Goal: Transaction & Acquisition: Purchase product/service

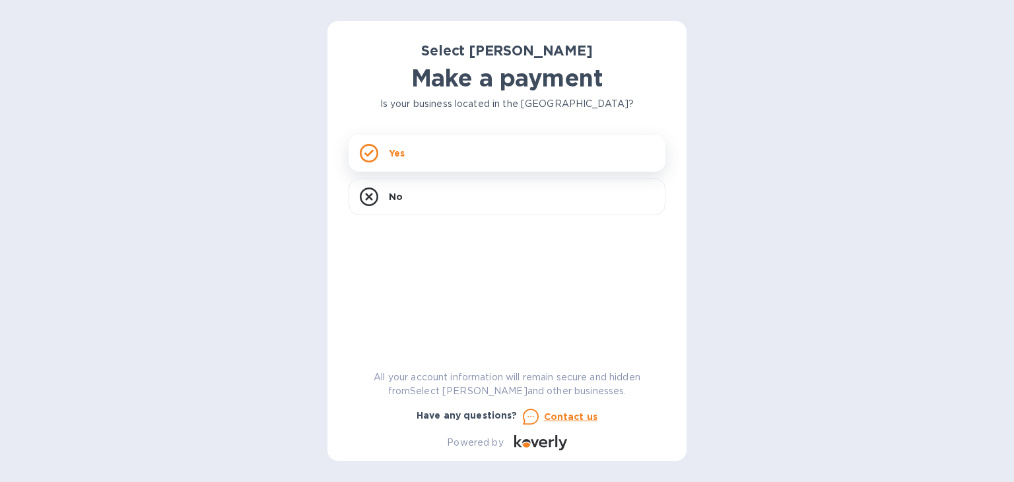
click at [440, 154] on div "Yes" at bounding box center [507, 153] width 317 height 37
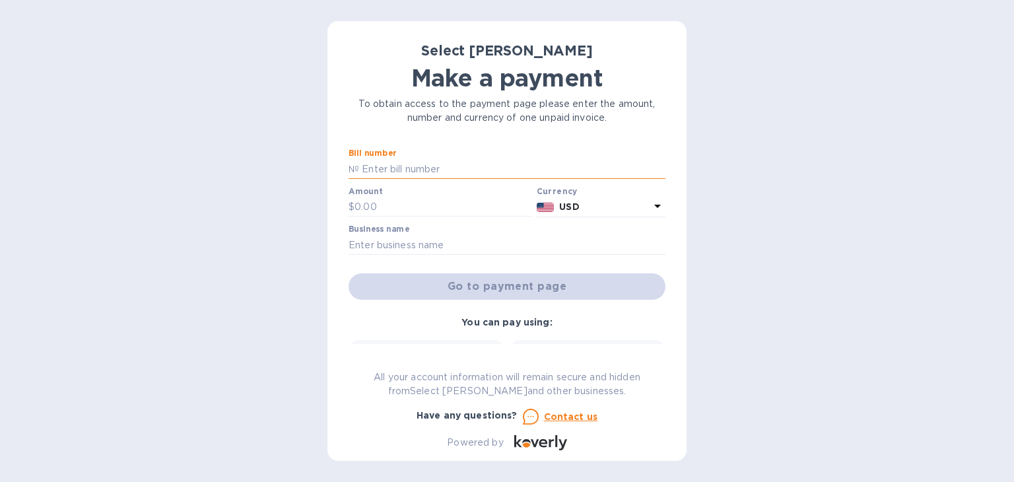
click at [439, 172] on input "text" at bounding box center [512, 169] width 306 height 20
type input "ss262825"
click at [428, 205] on input "text" at bounding box center [443, 207] width 177 height 20
type input "74.62"
click at [441, 240] on input "text" at bounding box center [507, 245] width 317 height 20
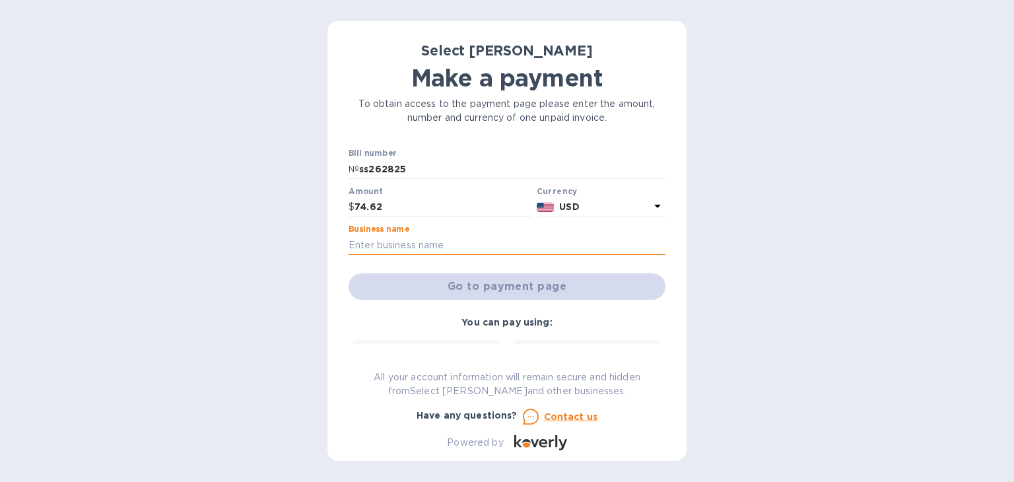
type input "House of Bridges LLC (DBA Mother's)"
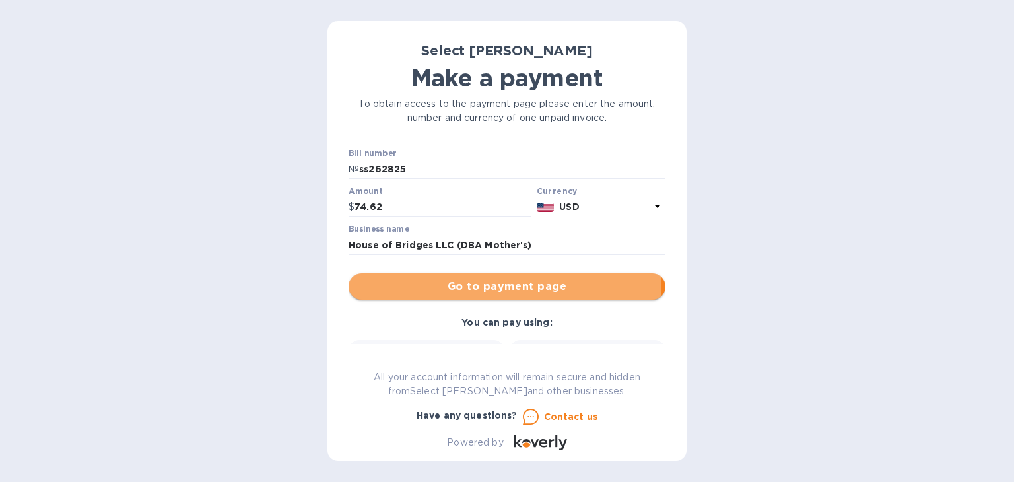
click at [467, 283] on span "Go to payment page" at bounding box center [507, 287] width 296 height 16
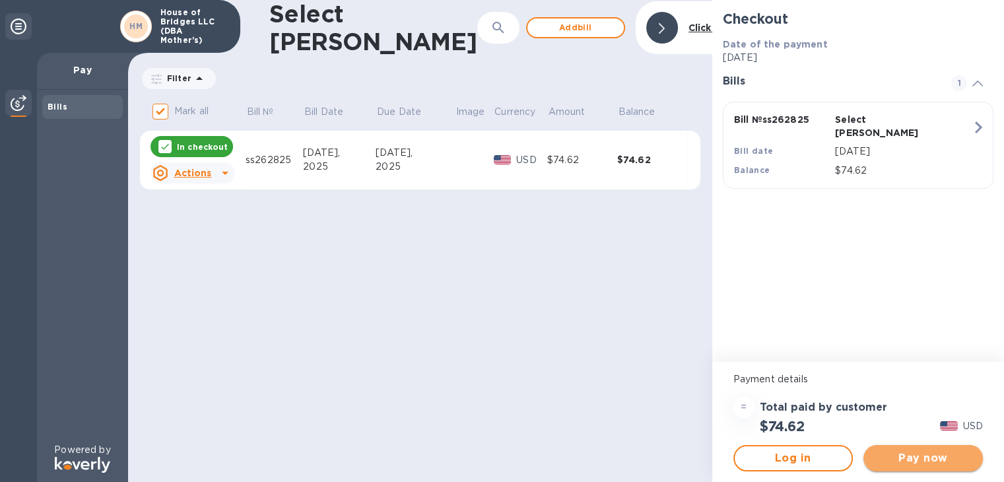
click at [919, 454] on span "Pay now" at bounding box center [923, 458] width 98 height 16
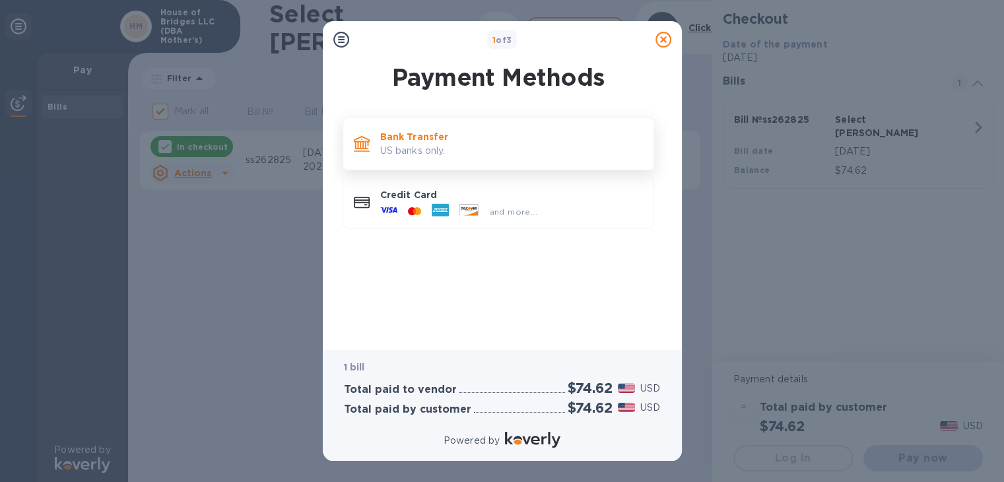
click at [449, 144] on p "US banks only." at bounding box center [511, 151] width 263 height 14
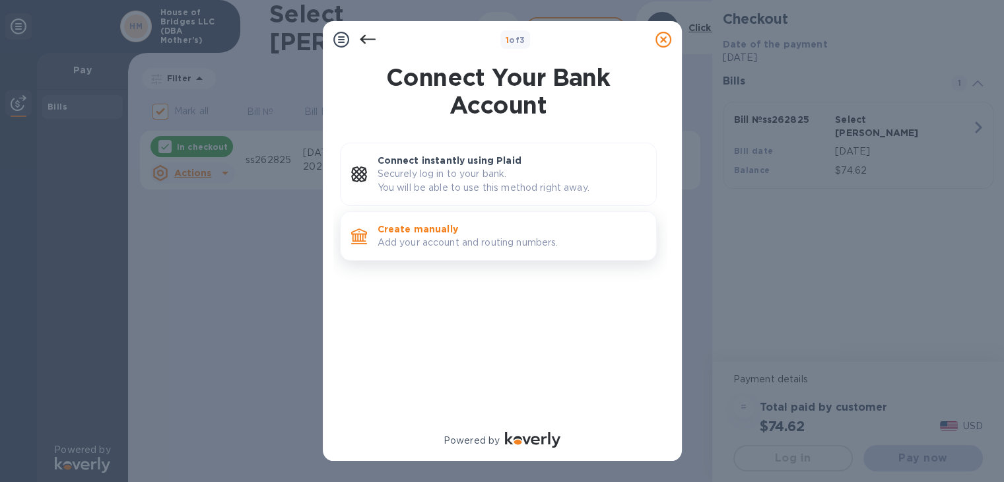
click at [431, 233] on p "Create manually" at bounding box center [512, 228] width 268 height 13
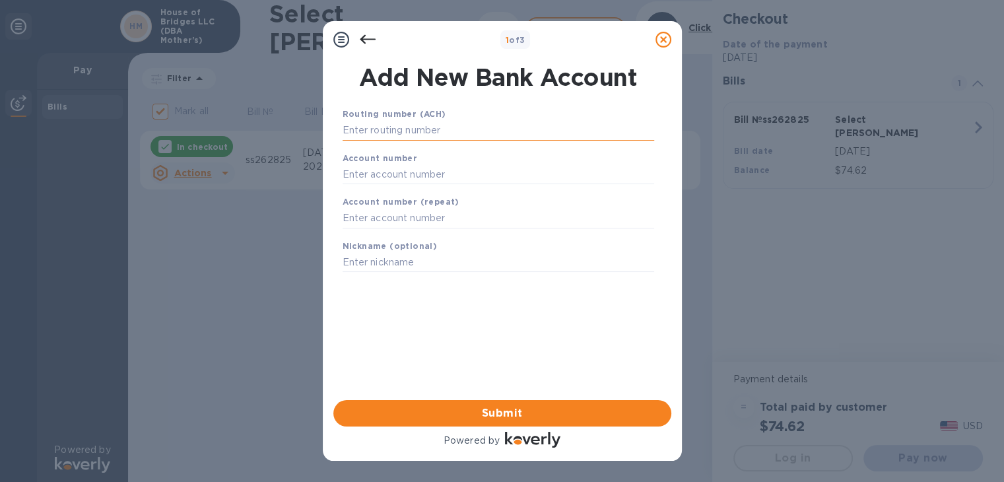
click at [456, 127] on input "text" at bounding box center [499, 131] width 312 height 20
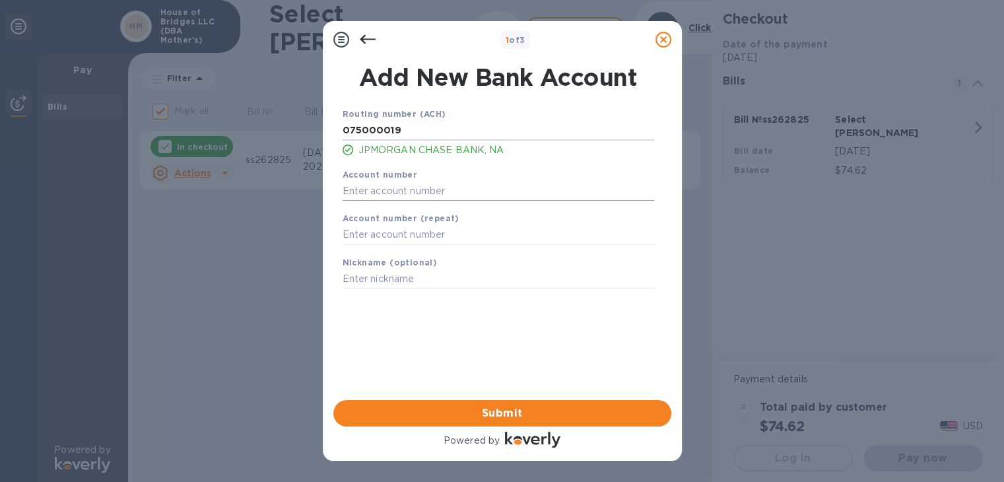
type input "075000019"
click at [456, 190] on input "text" at bounding box center [499, 191] width 312 height 20
type input "698685131"
click at [459, 241] on input "text" at bounding box center [499, 235] width 312 height 20
type input "698685131"
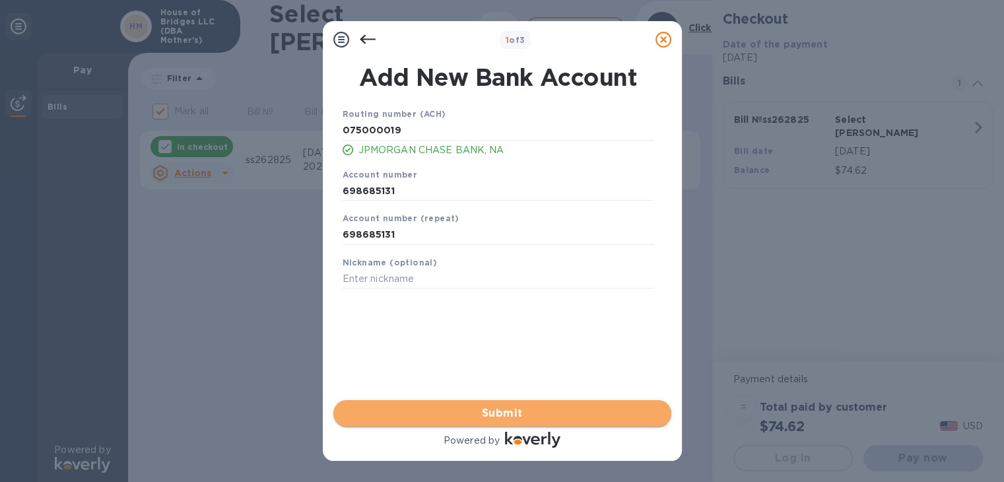
click at [489, 413] on span "Submit" at bounding box center [502, 413] width 317 height 16
